Goal: Information Seeking & Learning: Understand process/instructions

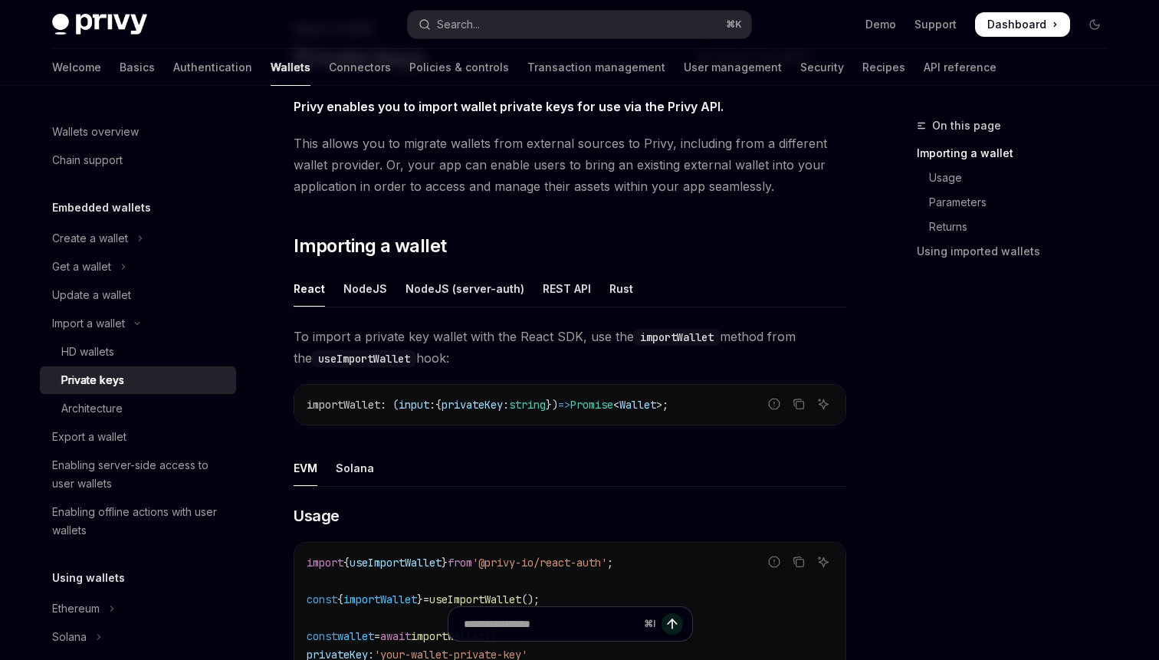
scroll to position [245, 0]
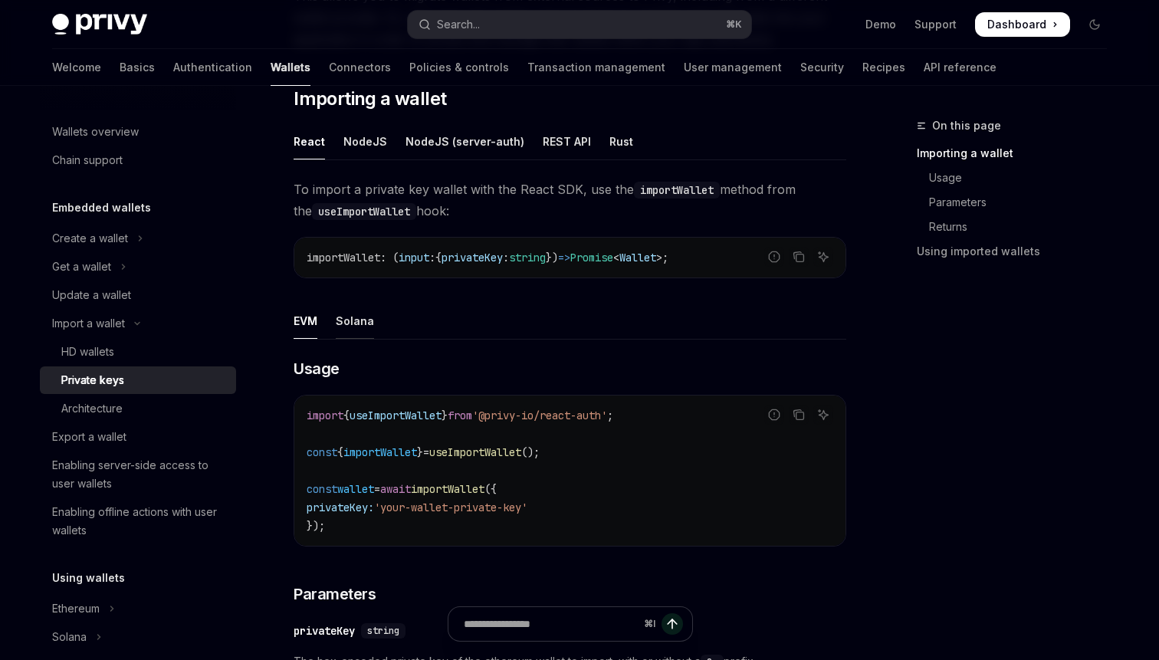
click at [347, 320] on div "Solana" at bounding box center [355, 321] width 38 height 36
click at [264, 328] on div "Import a wallet Private keys OpenAI Open in ChatGPT OpenAI Open in ChatGPT Priv…" at bounding box center [426, 546] width 846 height 1348
click at [288, 327] on div "Import a wallet Private keys OpenAI Open in ChatGPT OpenAI Open in ChatGPT Priv…" at bounding box center [426, 546] width 846 height 1348
click at [303, 328] on div "EVM" at bounding box center [306, 321] width 24 height 36
click at [357, 146] on div "NodeJS" at bounding box center [365, 141] width 44 height 36
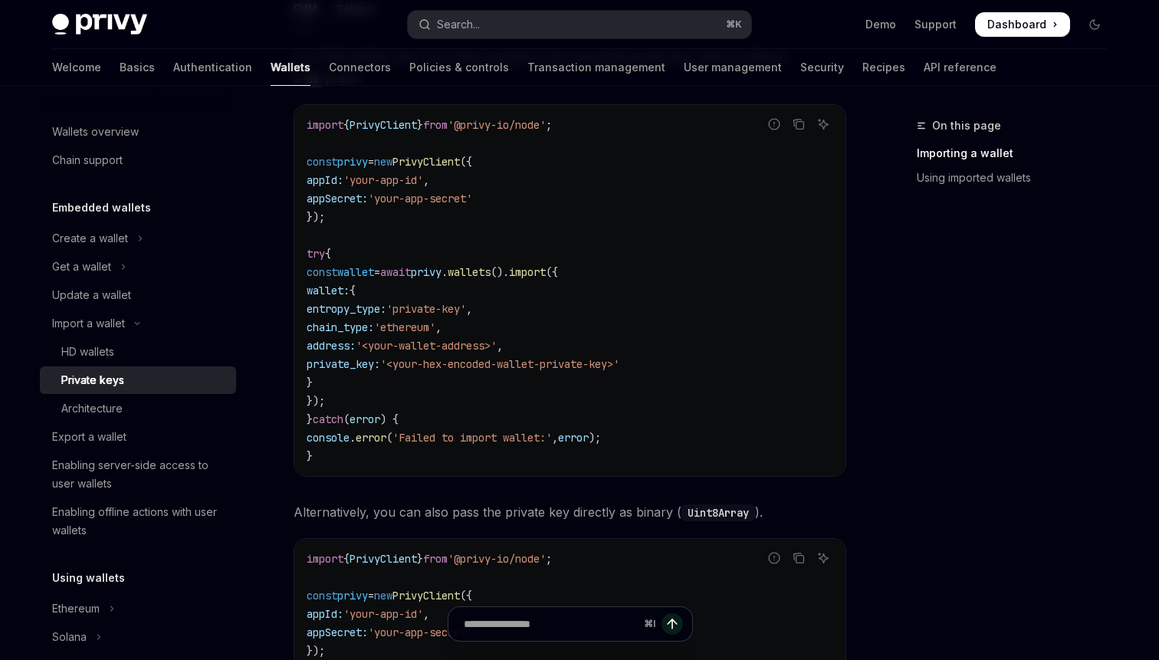
scroll to position [548, 0]
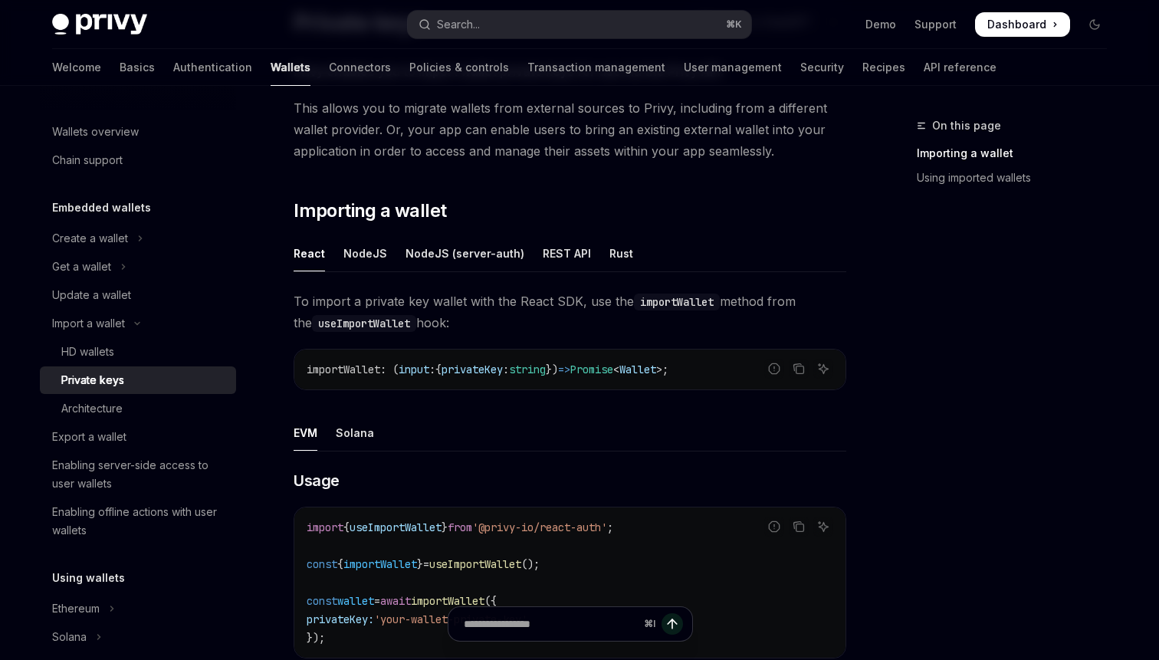
scroll to position [85, 0]
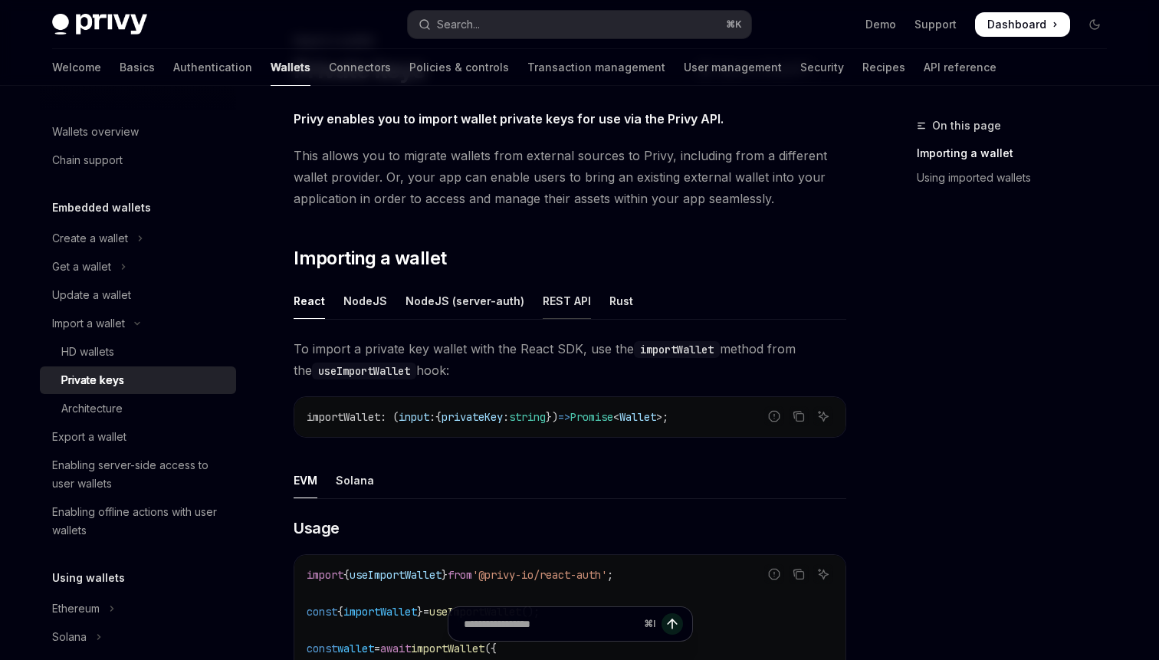
click at [543, 300] on div "REST API" at bounding box center [567, 301] width 48 height 36
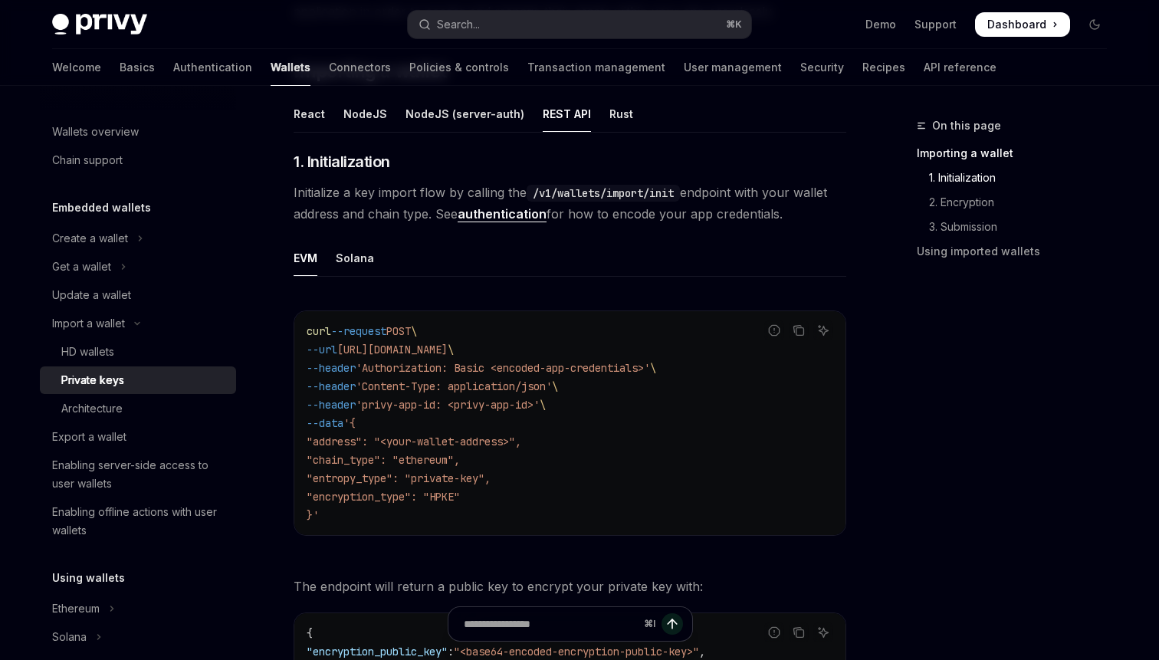
scroll to position [206, 0]
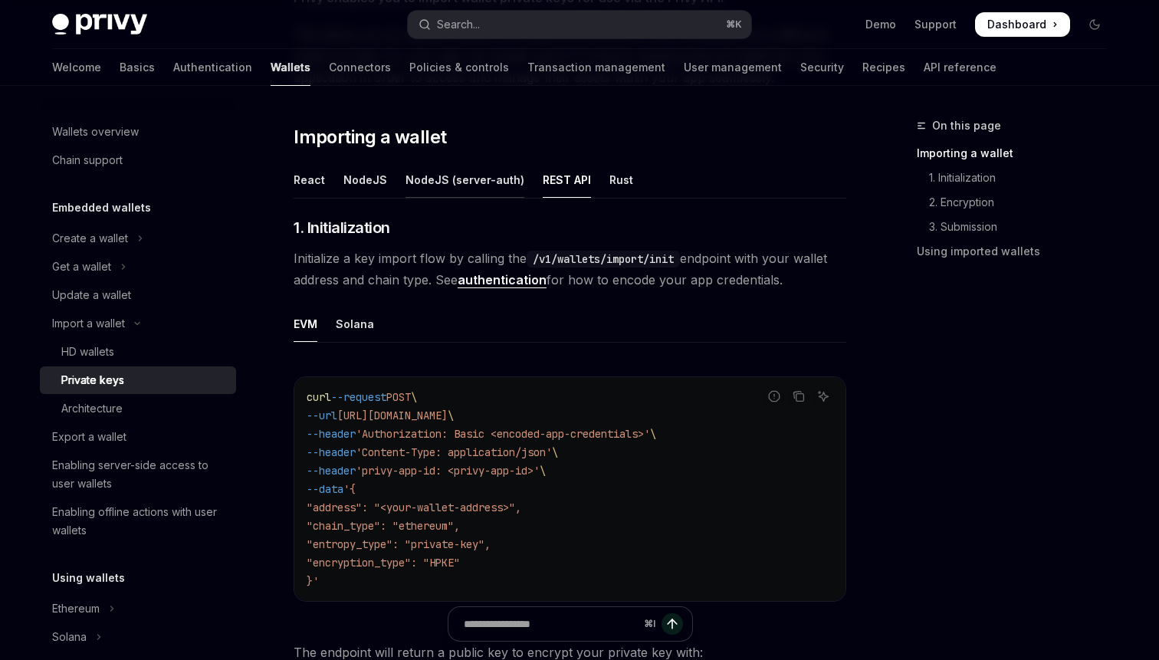
click at [460, 191] on div "NodeJS (server-auth)" at bounding box center [464, 180] width 119 height 36
type textarea "*"
